Goal: Communication & Community: Answer question/provide support

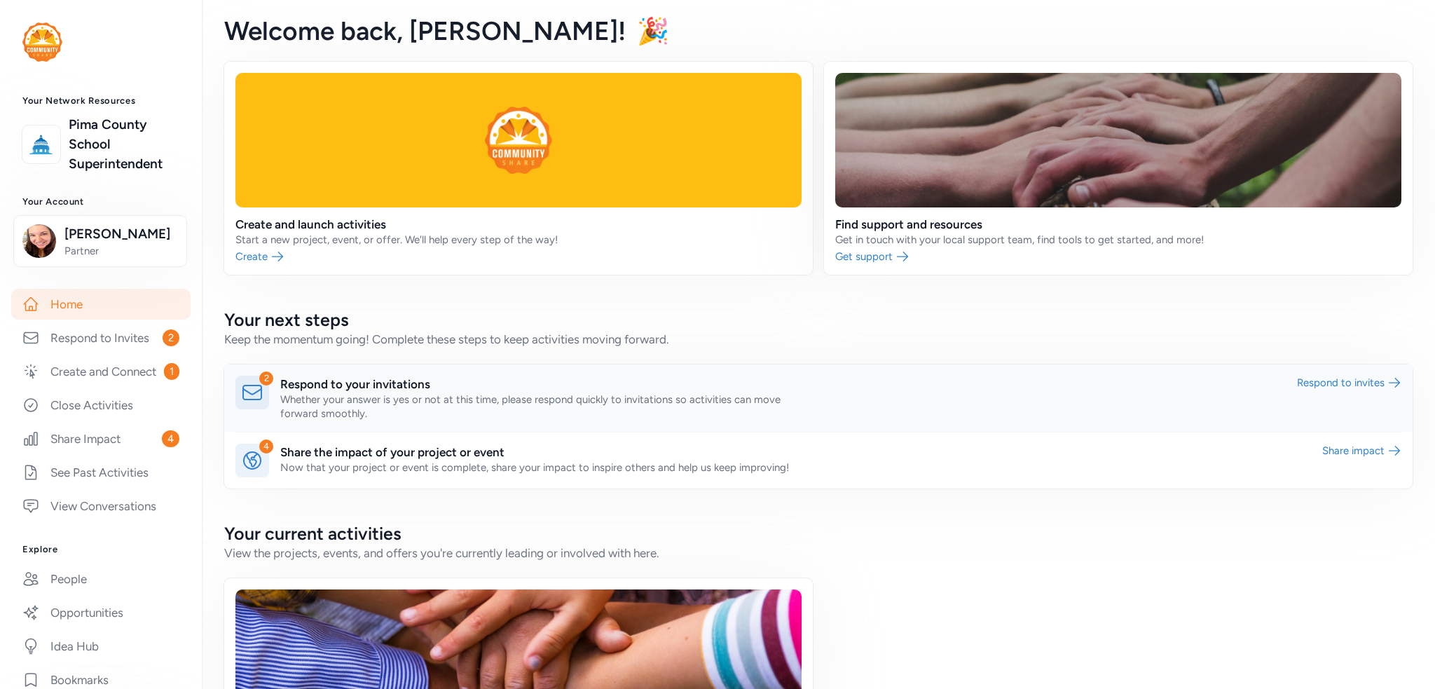
click at [681, 388] on link at bounding box center [818, 397] width 1188 height 67
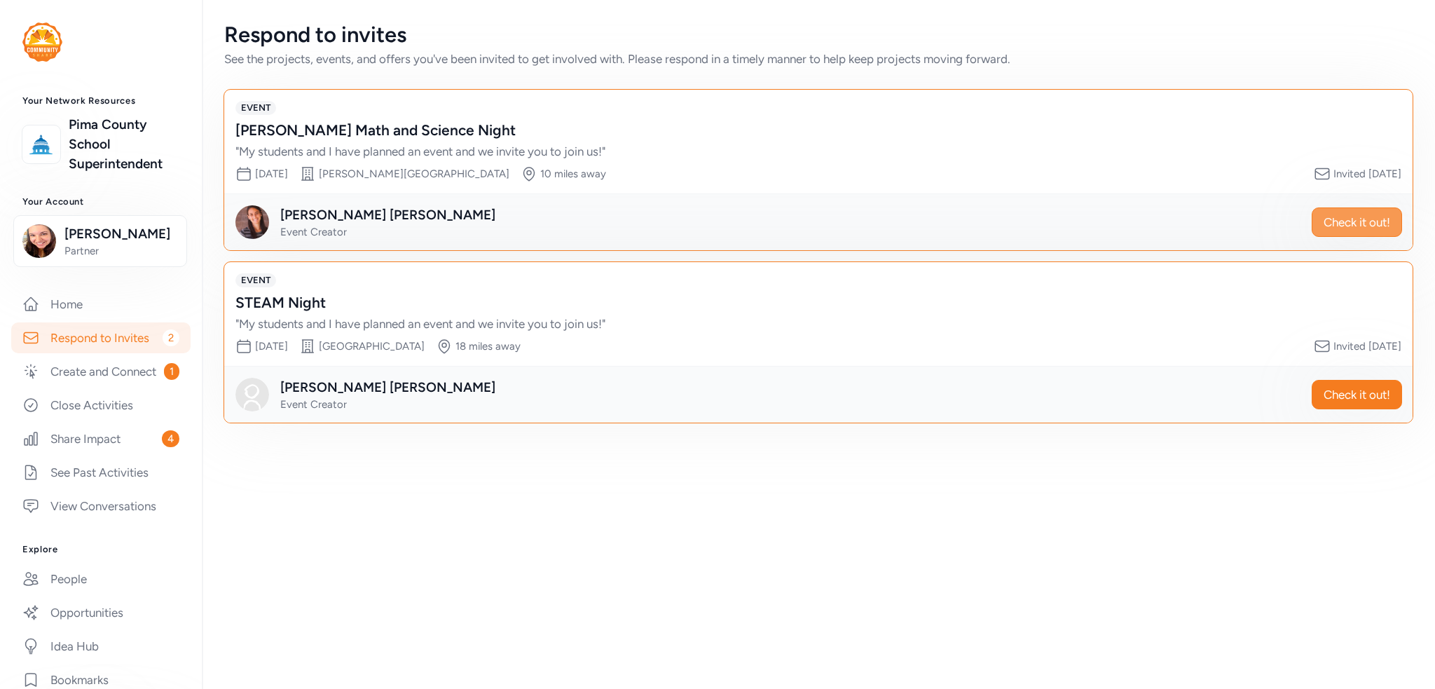
click at [1338, 215] on span "Check it out!" at bounding box center [1357, 222] width 67 height 17
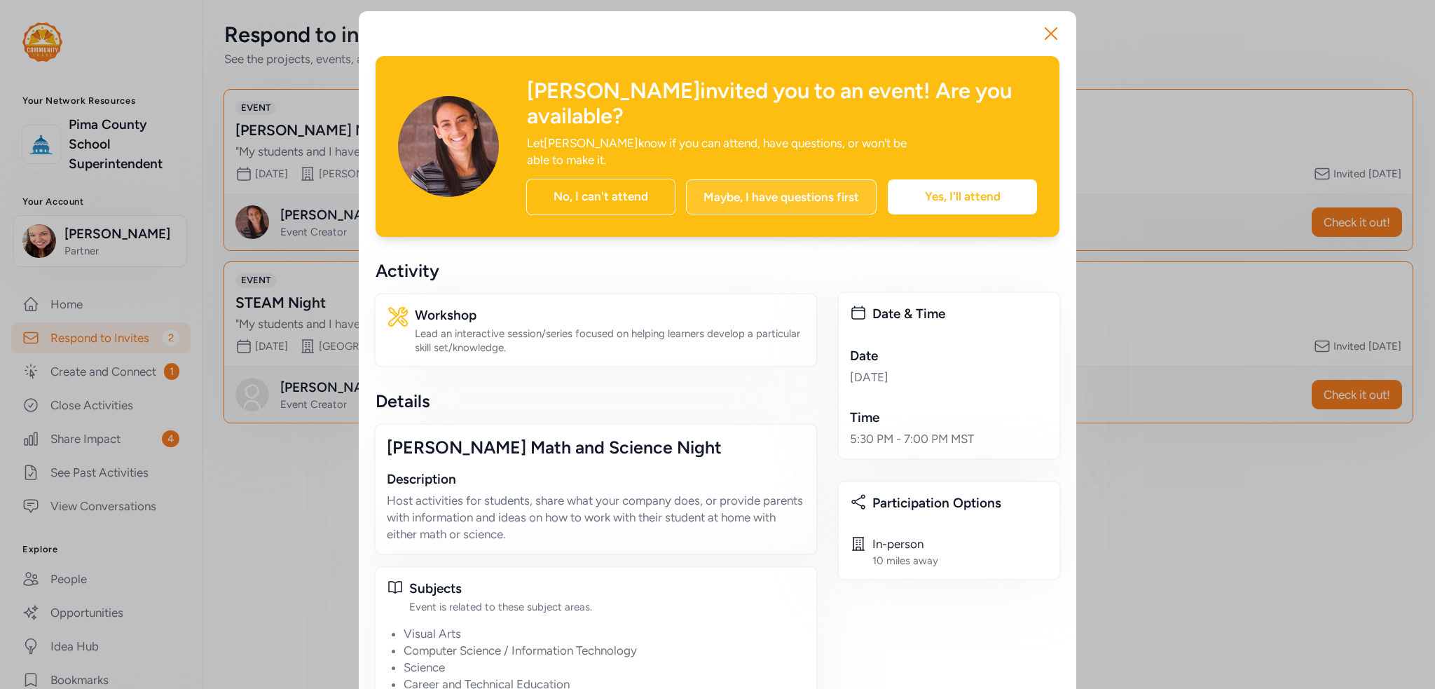
click at [753, 179] on div "Maybe, I have questions first" at bounding box center [781, 196] width 191 height 35
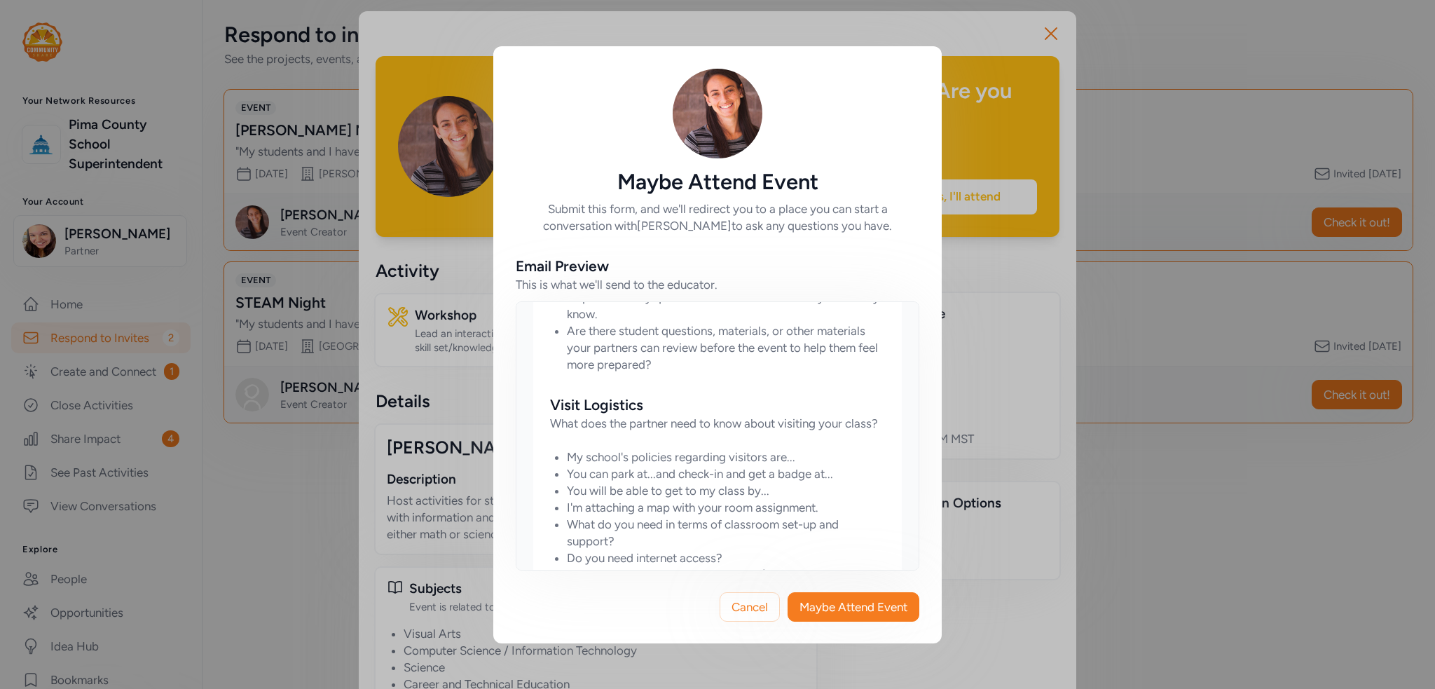
scroll to position [753, 0]
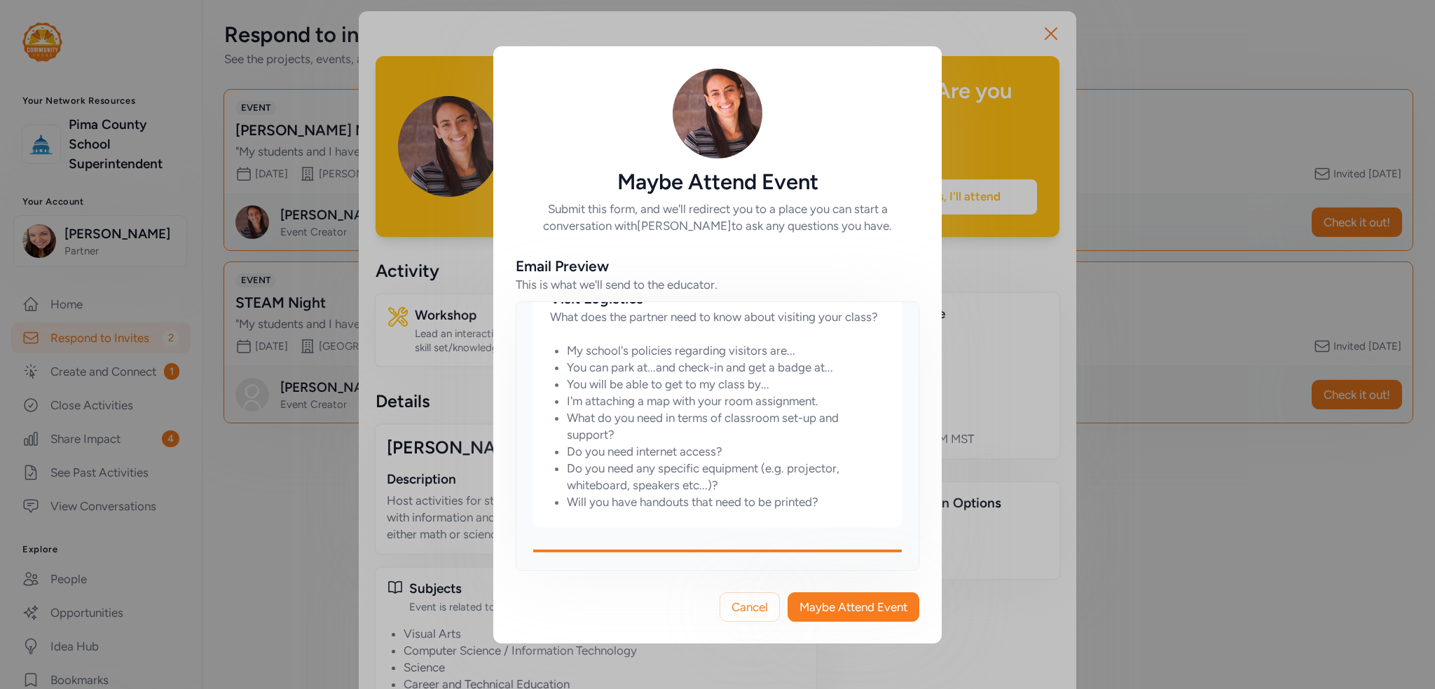
click at [687, 384] on li "You will be able to get to my class by..." at bounding box center [726, 384] width 318 height 17
click at [696, 447] on li "Do you need internet access?" at bounding box center [726, 451] width 318 height 17
click at [751, 446] on li "Do you need internet access?" at bounding box center [726, 451] width 318 height 17
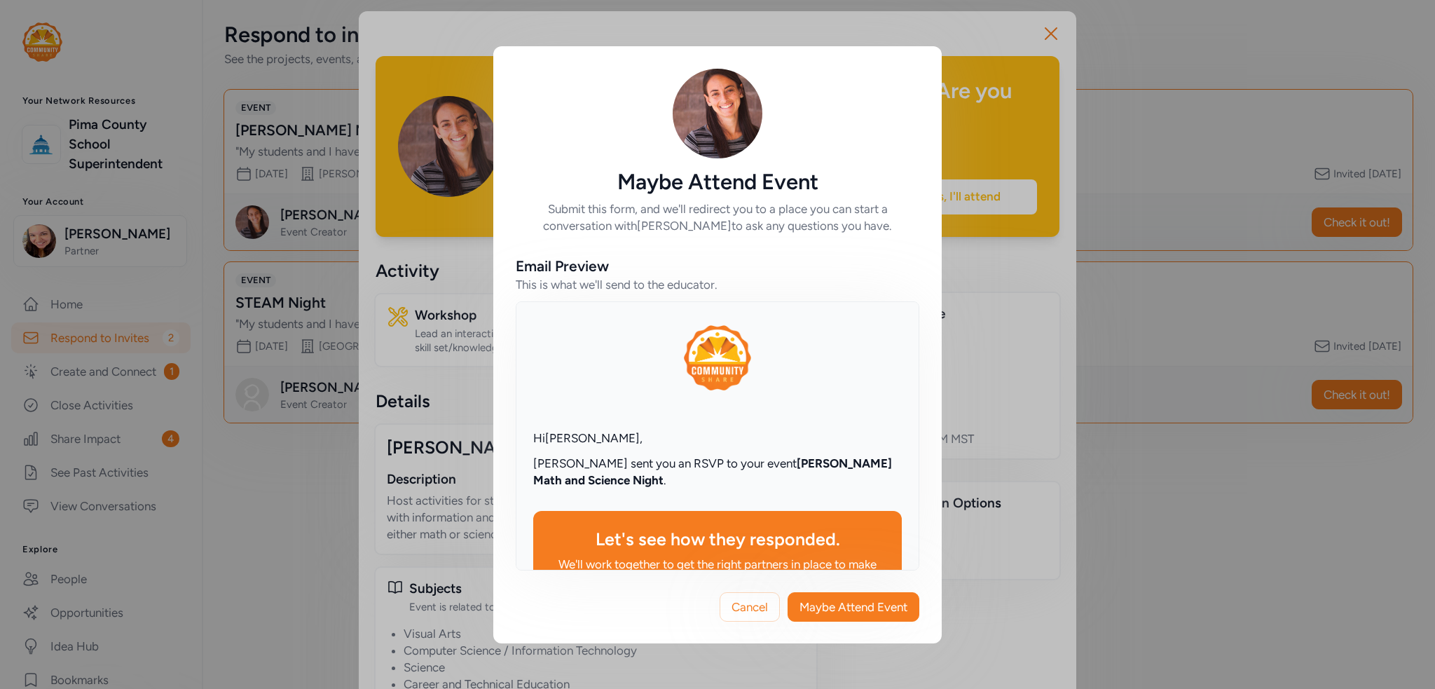
scroll to position [0, 0]
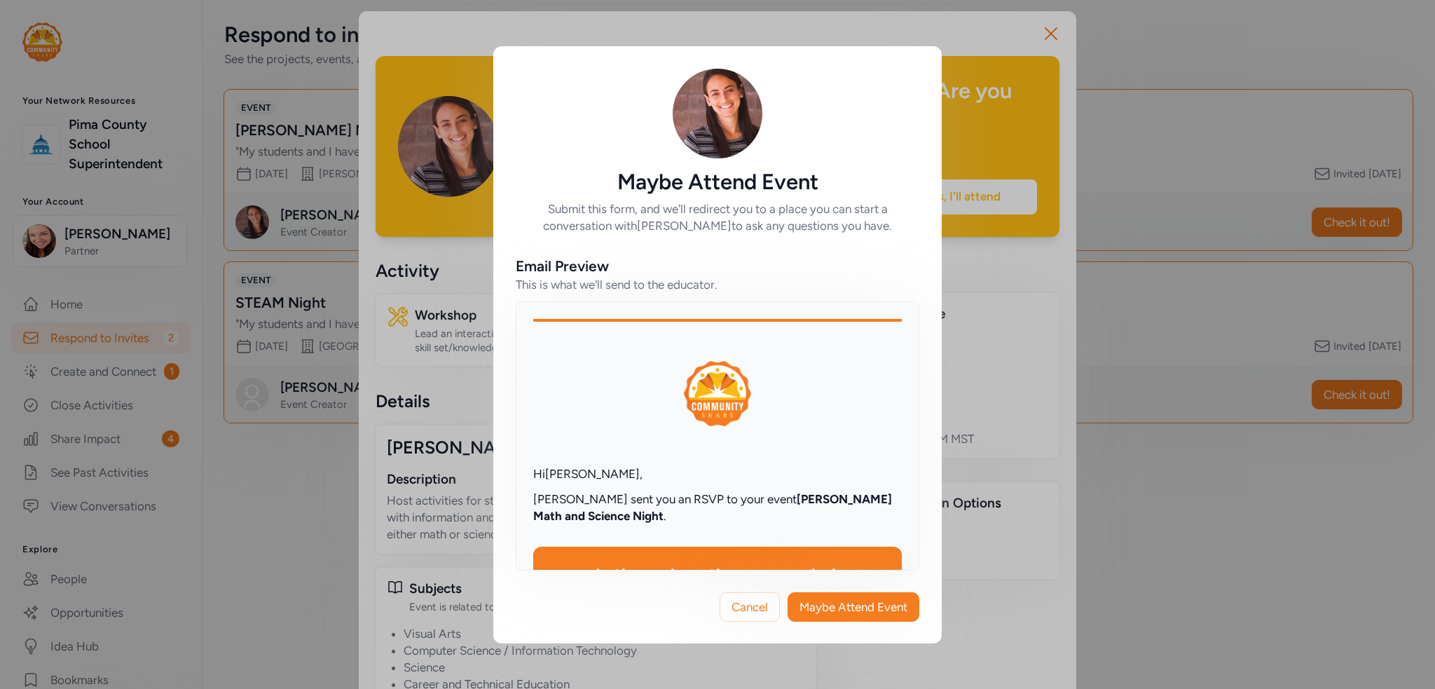
click at [555, 505] on p "[PERSON_NAME] sent you an RSVP to your event [PERSON_NAME] Math and Science Nig…" at bounding box center [717, 508] width 369 height 34
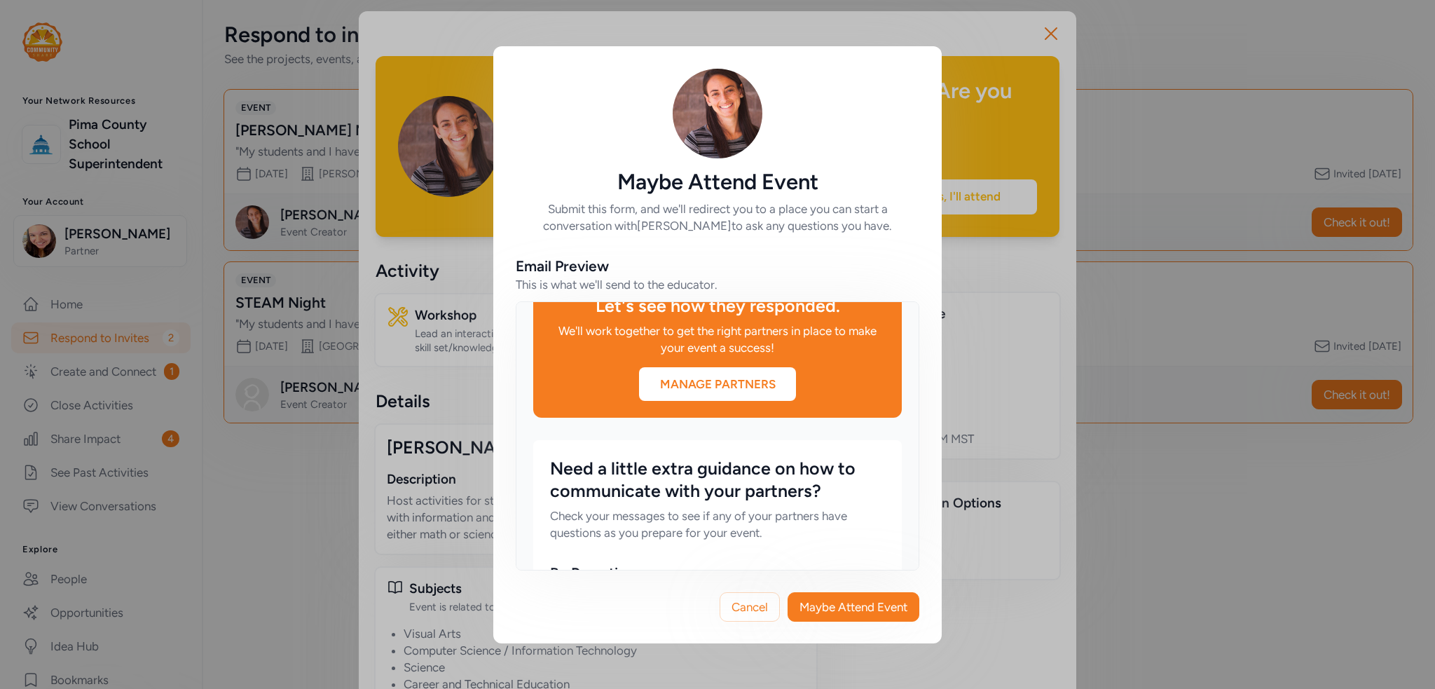
scroll to position [350, 0]
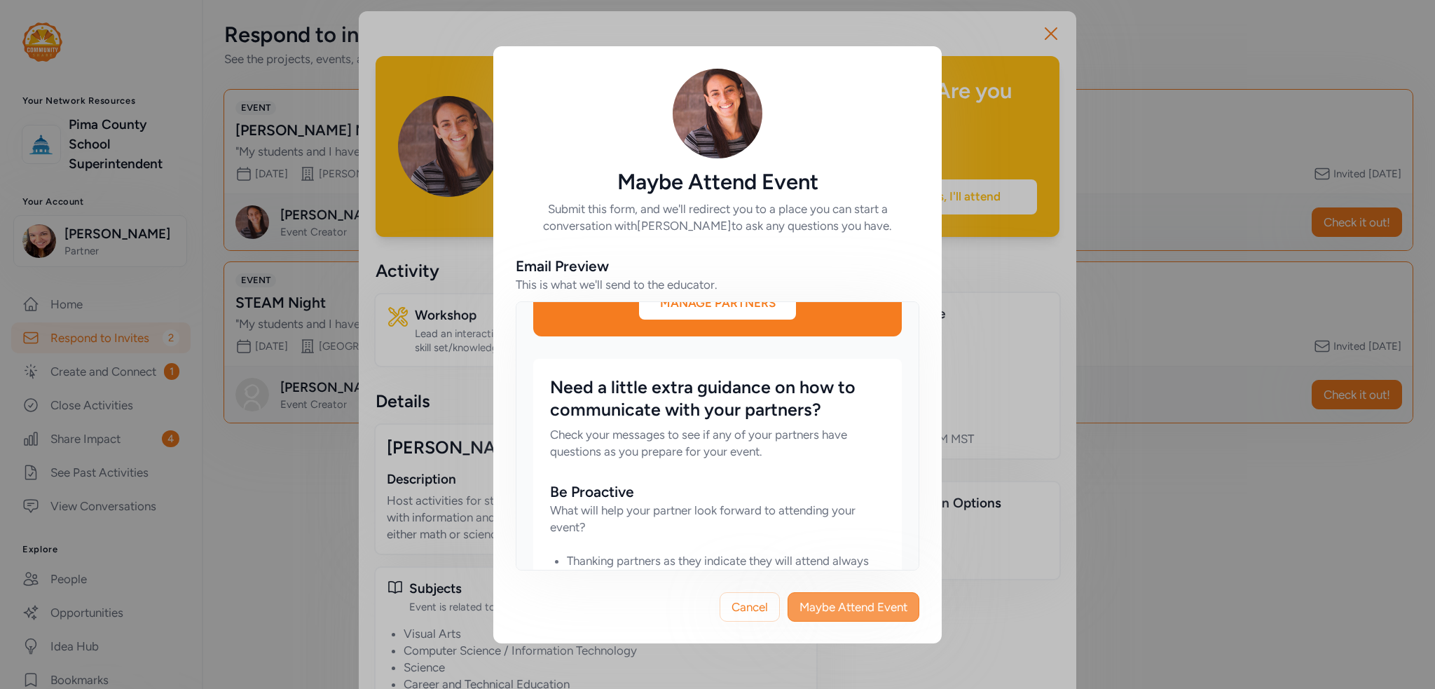
click at [858, 601] on span "Maybe Attend Event" at bounding box center [854, 606] width 108 height 17
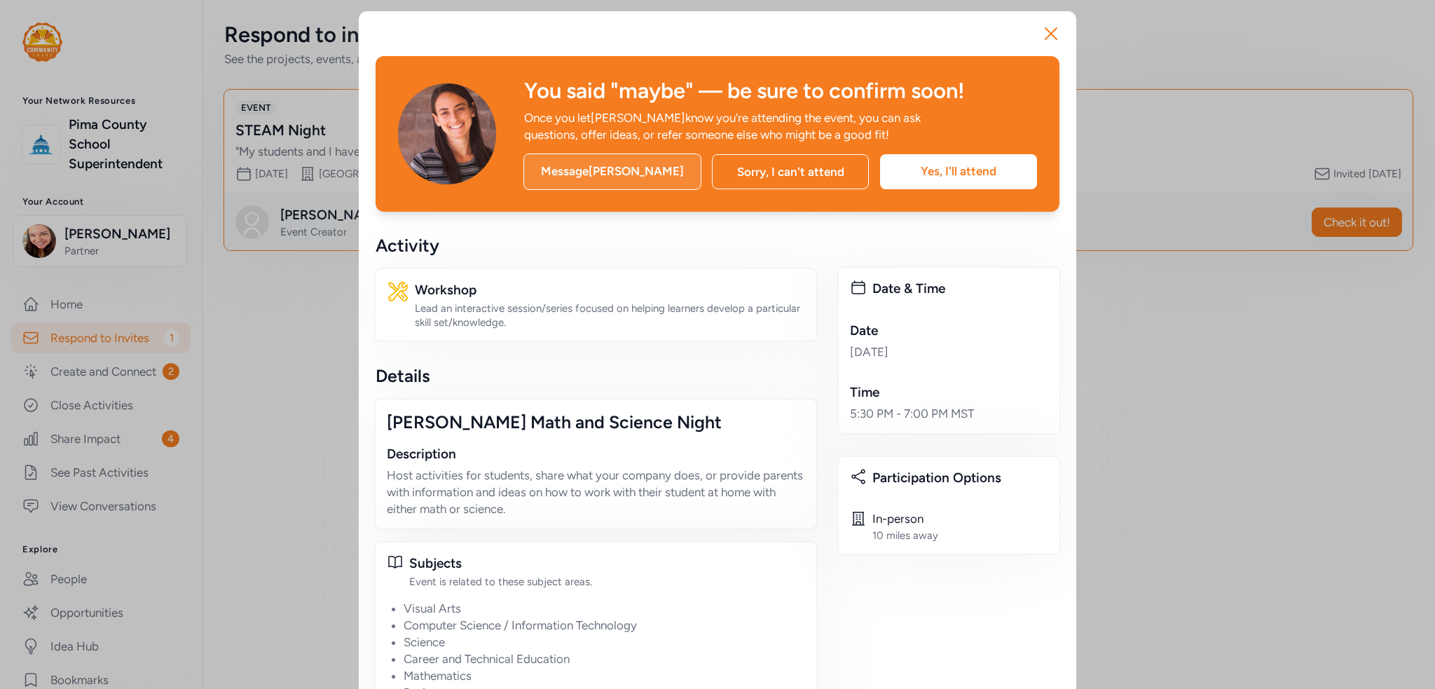
click at [584, 172] on div "Message [PERSON_NAME]" at bounding box center [612, 171] width 178 height 36
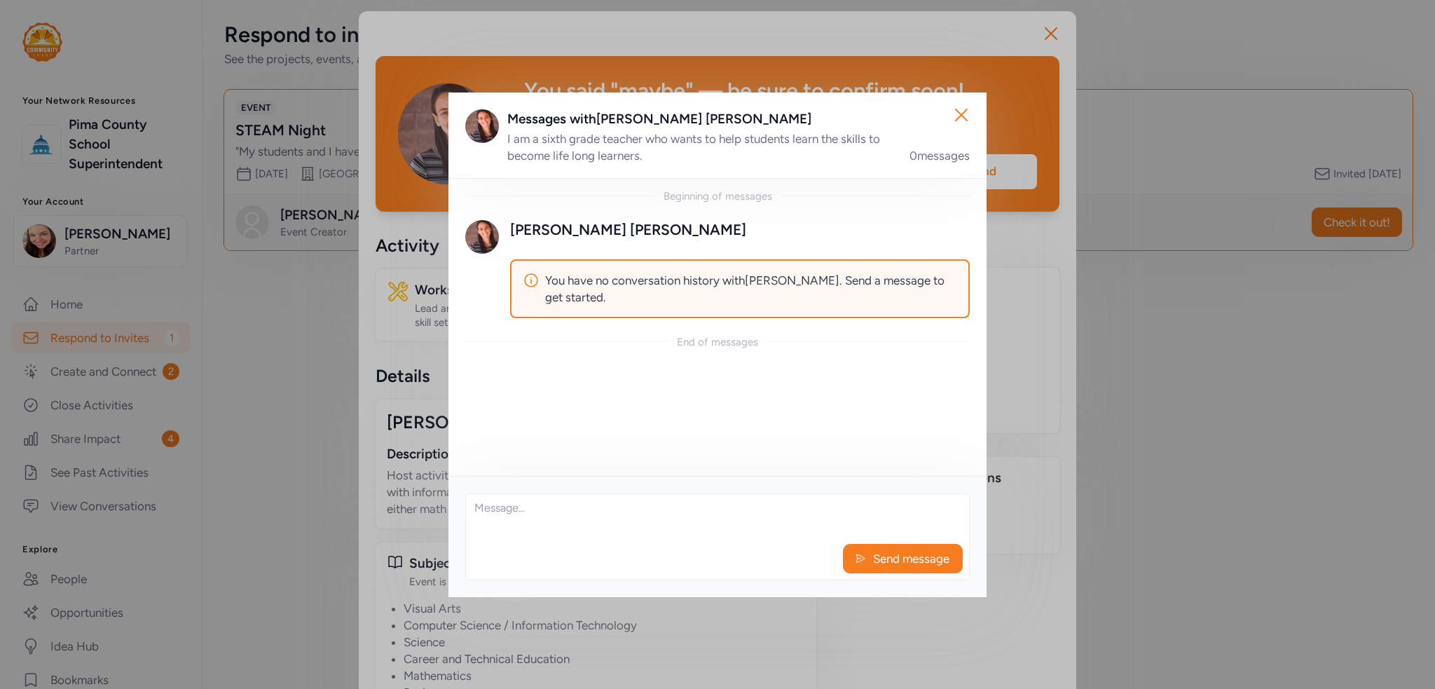
click at [617, 518] on textarea at bounding box center [717, 516] width 503 height 45
type textarea "Hello :) I am going to try to get some staff to go to this event and will updat…"
click at [930, 561] on span "Send message" at bounding box center [911, 558] width 79 height 17
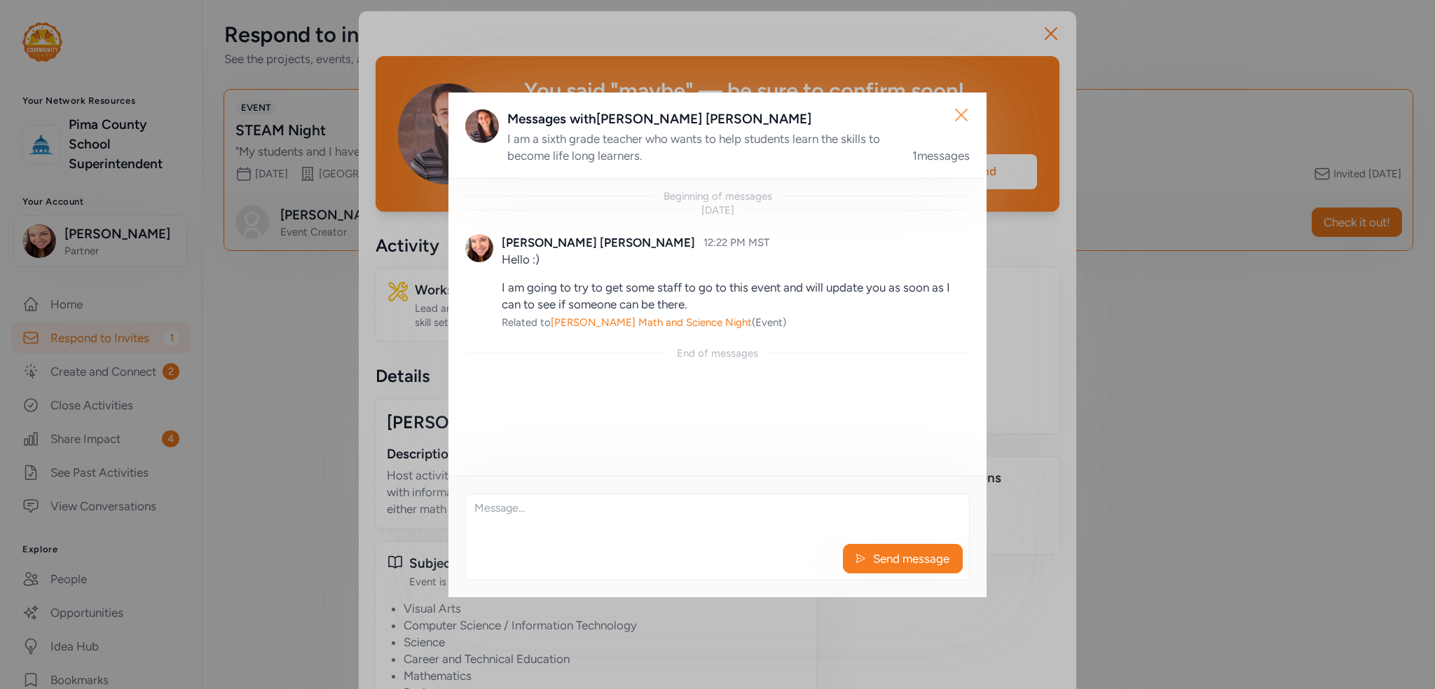
click at [959, 116] on icon "button" at bounding box center [961, 115] width 22 height 22
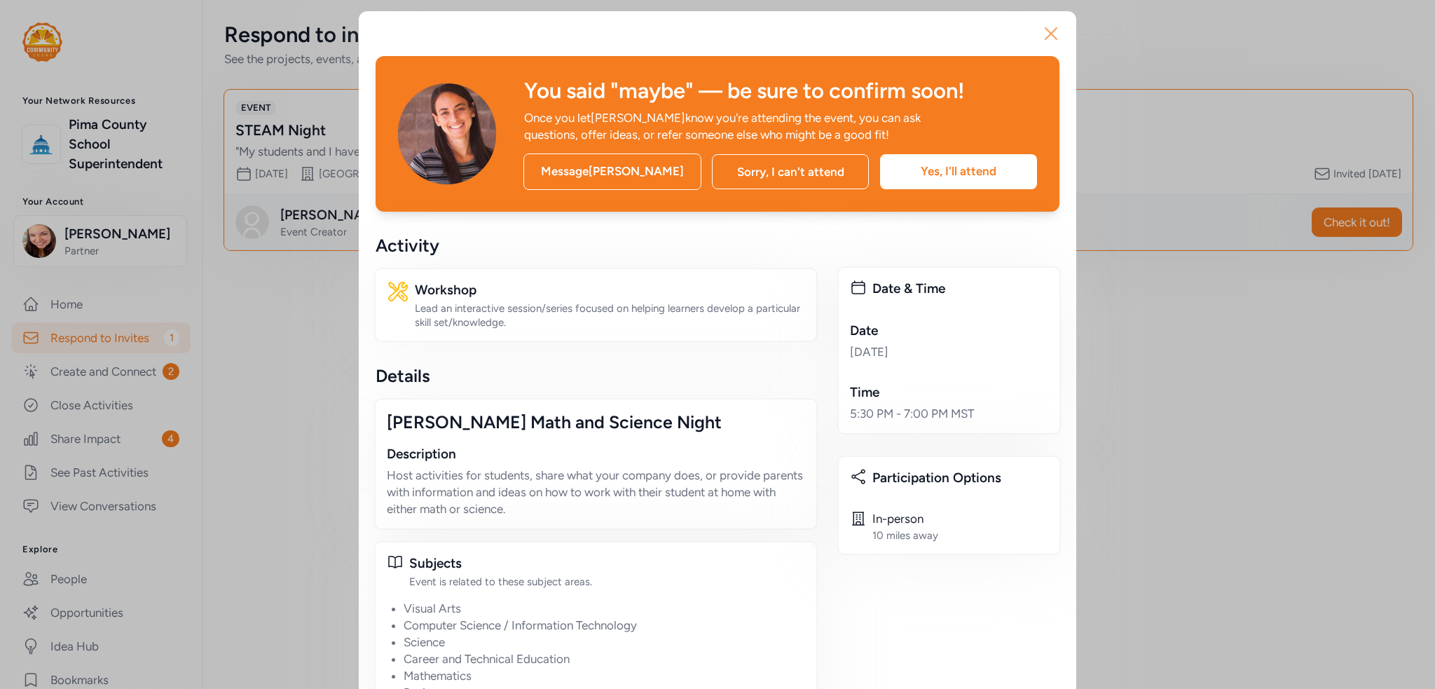
click at [1042, 41] on icon "button" at bounding box center [1051, 33] width 22 height 22
